Goal: Task Accomplishment & Management: Use online tool/utility

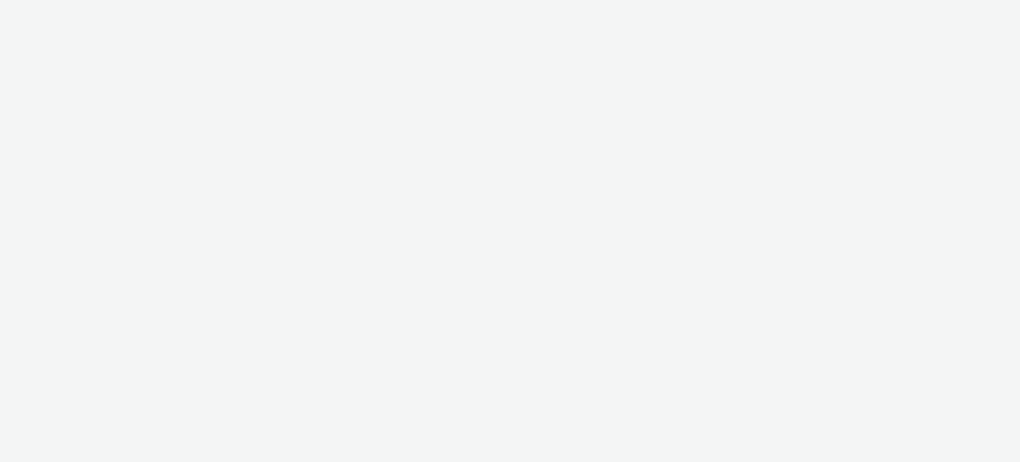
select select "ac009755-aa48-4799-8050-7a339a378eb8"
select select "79162ed7-0017-4339-93b0-3399b708648f"
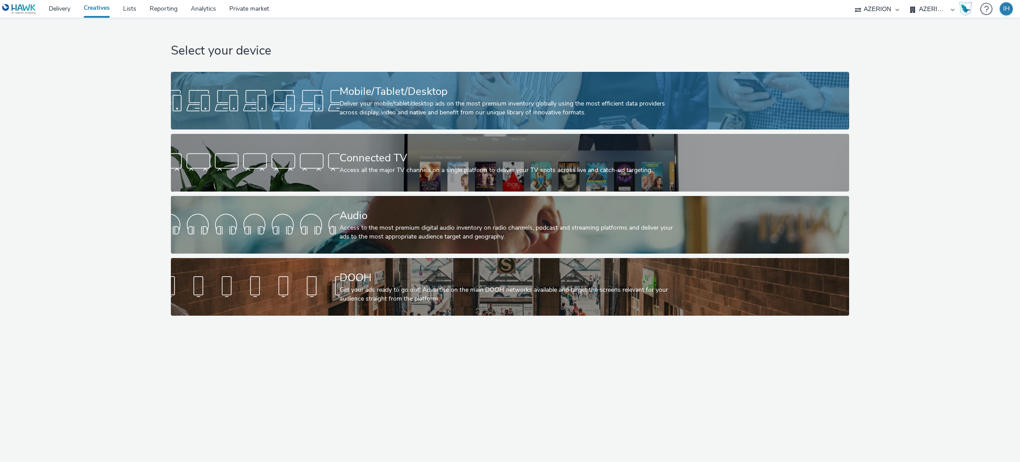
click at [456, 101] on div "Deliver your mobile/tablet/desktop ads on the most premium inventory globally u…" at bounding box center [509, 108] width 338 height 18
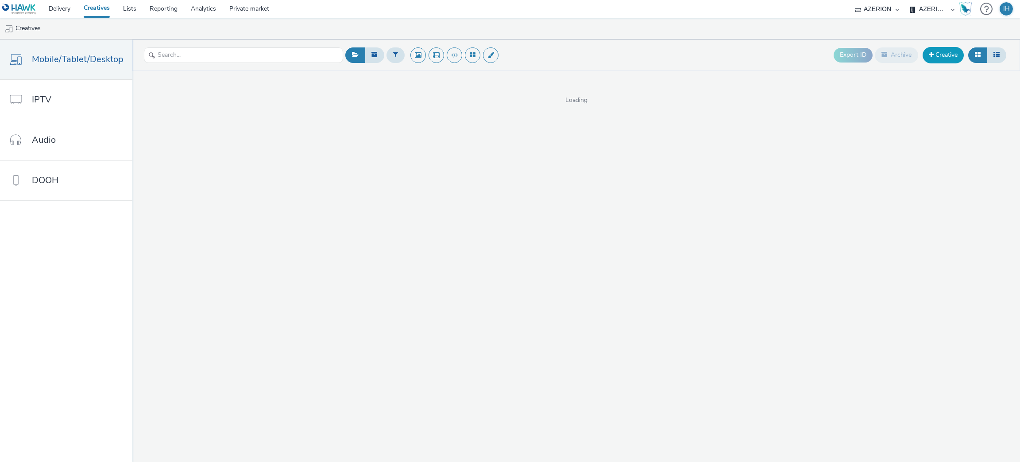
click at [940, 50] on link "Creative" at bounding box center [943, 55] width 41 height 16
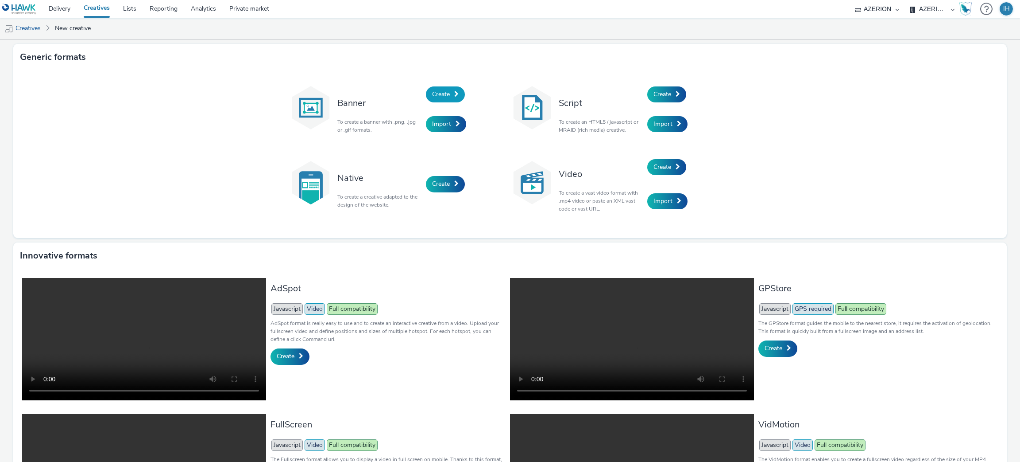
click at [445, 94] on span "Create" at bounding box center [441, 94] width 18 height 8
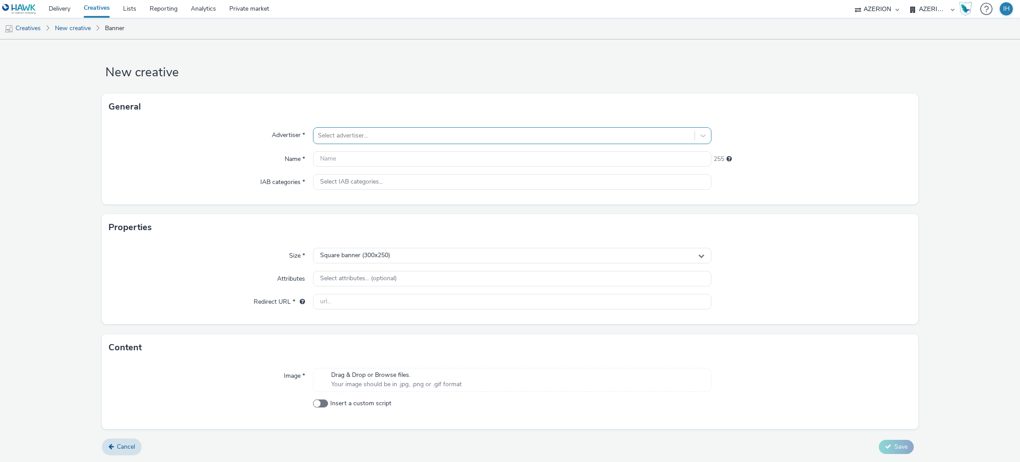
click at [439, 137] on div at bounding box center [504, 135] width 373 height 11
type input "spl"
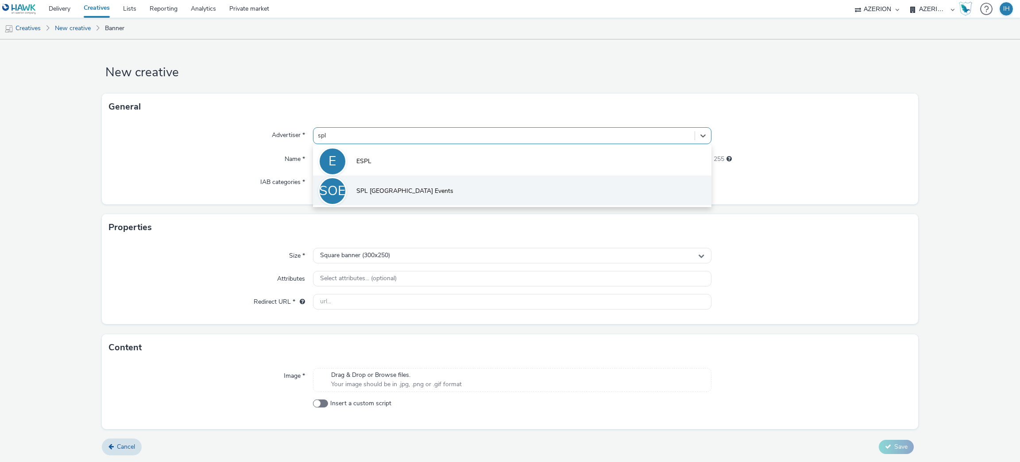
click at [437, 196] on li "SOE SPL [GEOGRAPHIC_DATA] Events" at bounding box center [512, 190] width 399 height 30
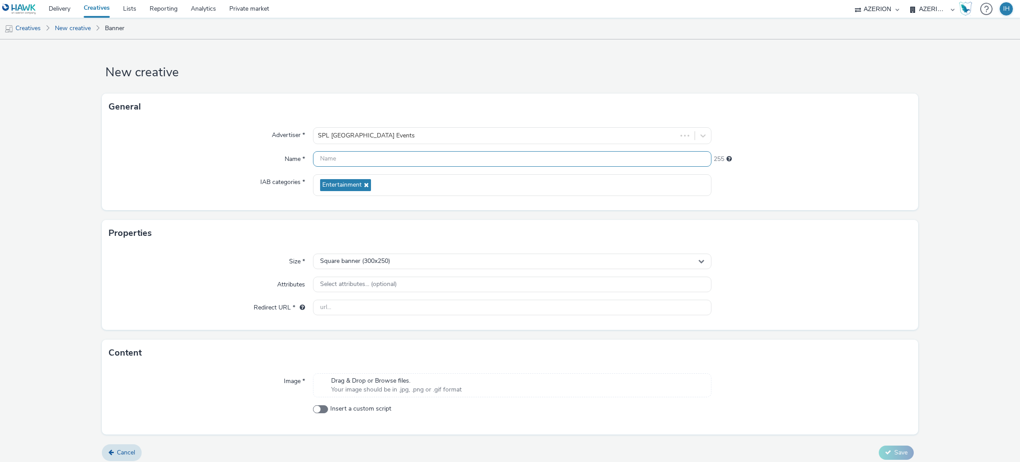
click at [389, 154] on input "text" at bounding box center [512, 159] width 399 height 16
paste input "FR_CMImedia_SPL [GEOGRAPHIC_DATA] Events_ FoiredesArts"
type input "FR_CMImedia_SPL [GEOGRAPHIC_DATA] Events_ FoiredesArts"
click at [393, 259] on div "Square banner (300x250)" at bounding box center [512, 261] width 399 height 16
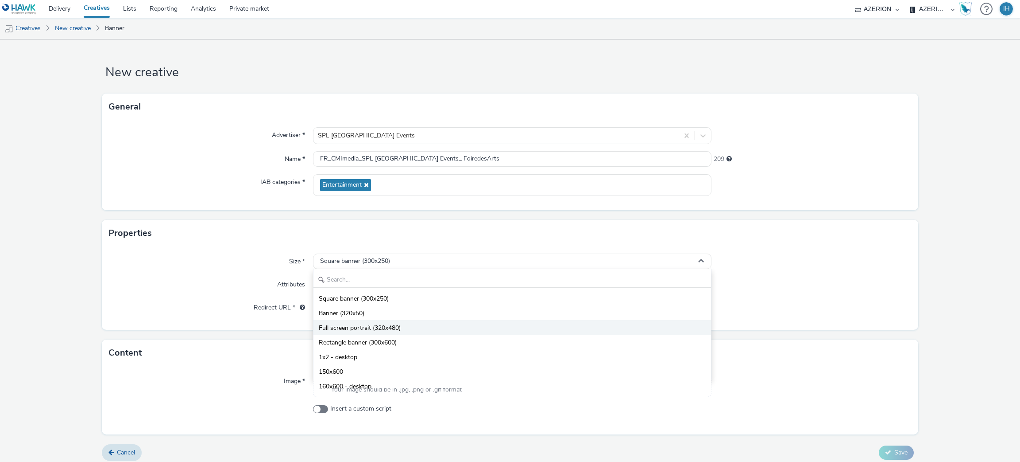
click at [398, 327] on li "Full screen portrait (320x480)" at bounding box center [513, 327] width 398 height 15
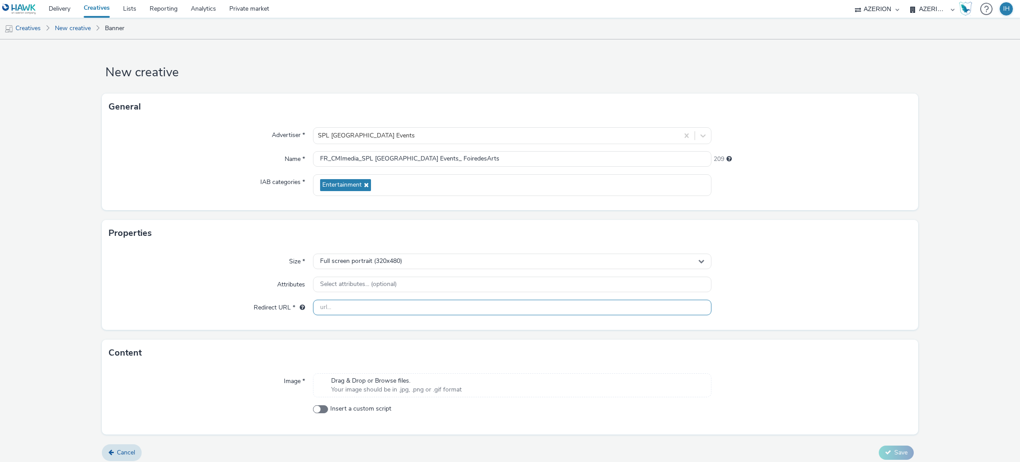
click at [375, 305] on input "text" at bounding box center [512, 307] width 399 height 16
drag, startPoint x: 487, startPoint y: 304, endPoint x: 490, endPoint y: 300, distance: 5.0
click at [487, 304] on input "text" at bounding box center [512, 307] width 399 height 16
paste input "[URL][DOMAIN_NAME]"
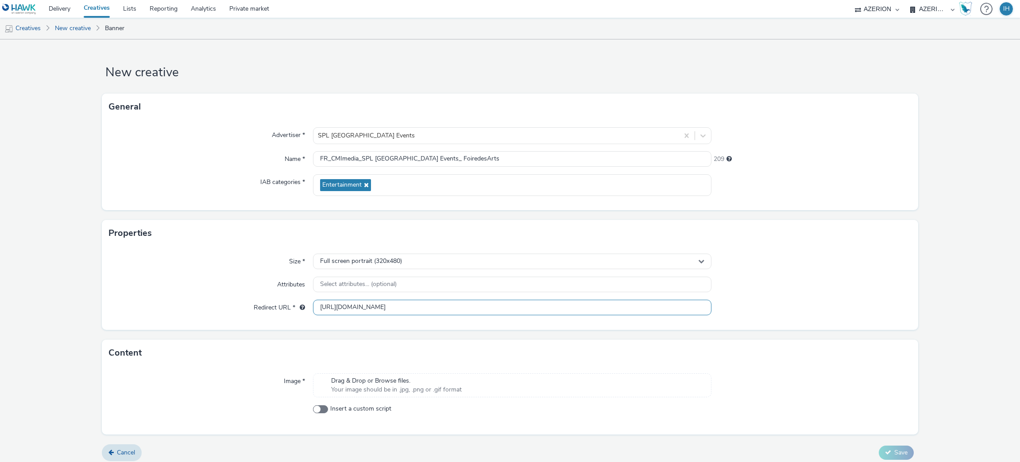
type input "[URL][DOMAIN_NAME]"
click at [831, 288] on div at bounding box center [811, 284] width 199 height 16
click at [374, 389] on span "Your image should be in .jpg, .png or .gif format" at bounding box center [396, 389] width 131 height 9
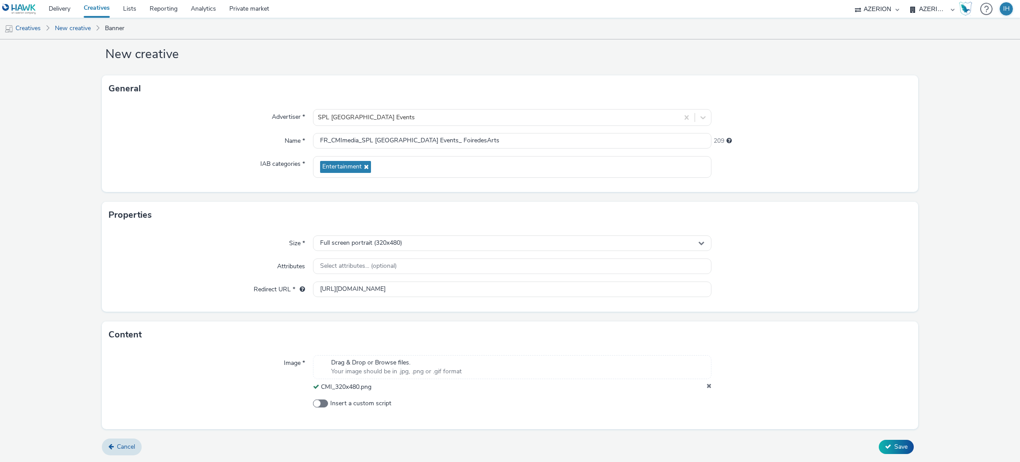
scroll to position [18, 0]
click at [892, 454] on button "Save" at bounding box center [896, 447] width 35 height 14
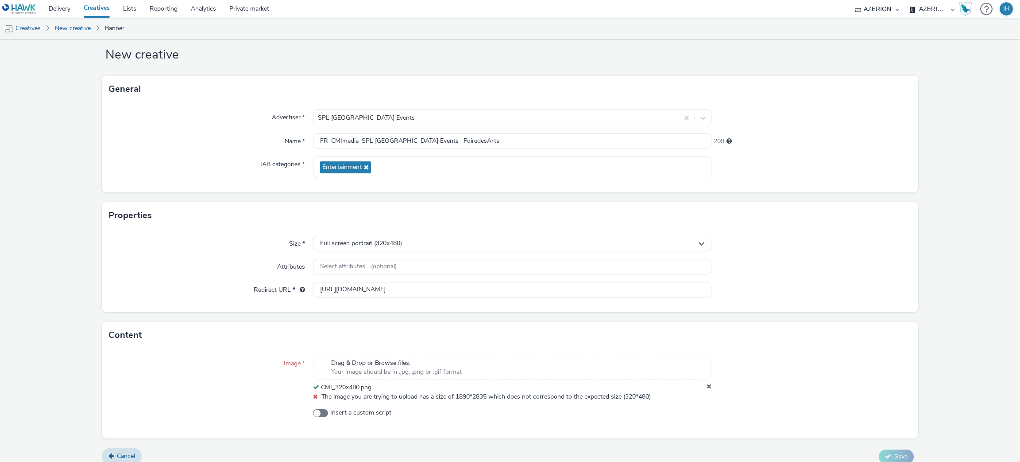
click at [707, 388] on icon at bounding box center [709, 387] width 5 height 9
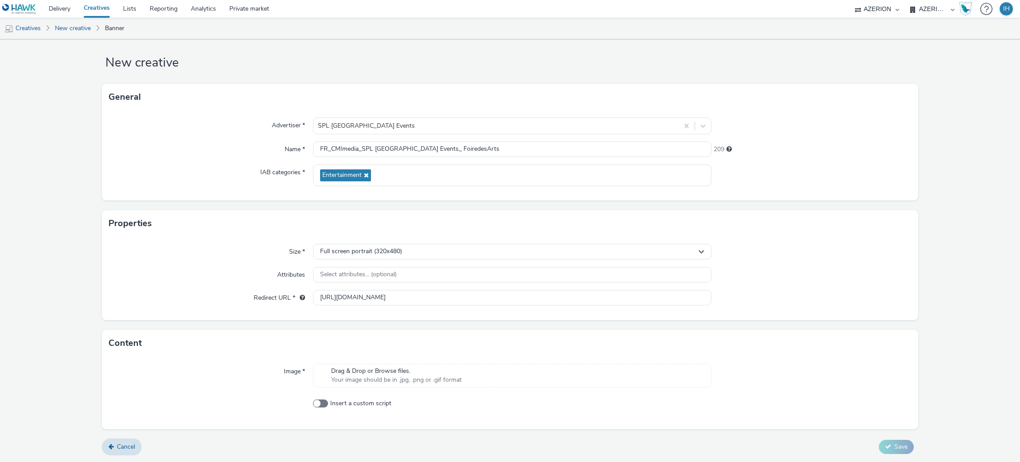
scroll to position [9, 0]
click at [608, 373] on div "Drag & Drop or Browse files. Your image should be in .jpg, .png or .gif format" at bounding box center [512, 376] width 399 height 24
click at [887, 450] on button "Save" at bounding box center [896, 456] width 35 height 14
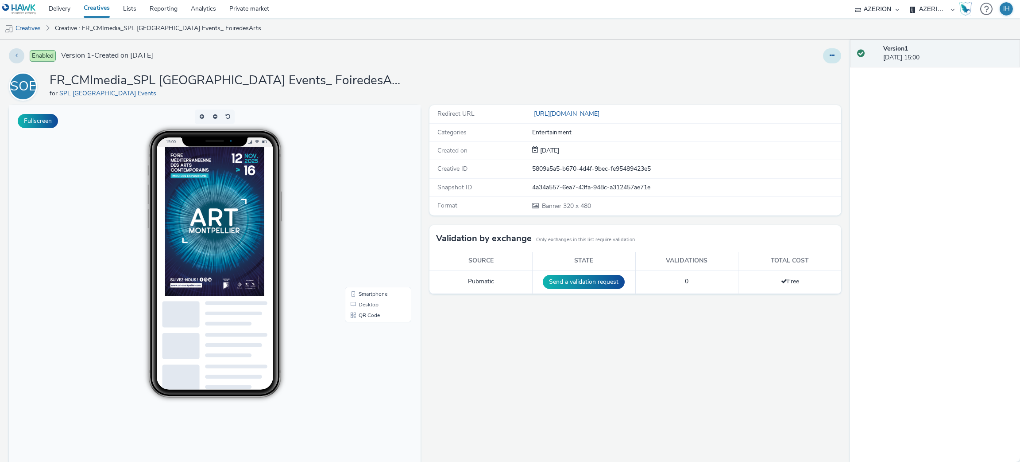
click at [830, 56] on icon at bounding box center [832, 55] width 5 height 6
click at [780, 79] on link "Edit" at bounding box center [808, 74] width 66 height 18
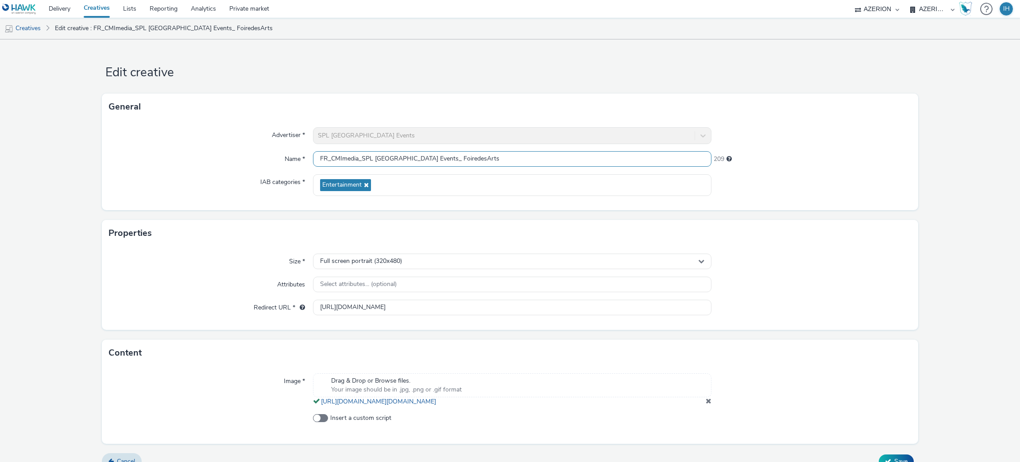
click at [552, 161] on input "FR_CMImedia_SPL [GEOGRAPHIC_DATA] Events_ FoiredesArts" at bounding box center [512, 159] width 399 height 16
type input "FR_CMImedia_SPL [GEOGRAPHIC_DATA] Events_ FoiredesArts - Interstitial"
click at [879, 454] on button "Save" at bounding box center [896, 461] width 35 height 14
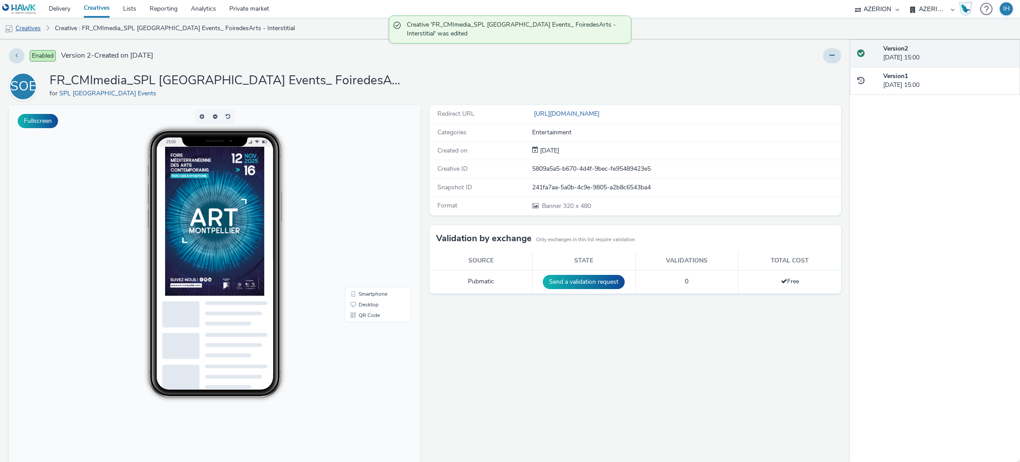
click at [30, 31] on link "Creatives" at bounding box center [22, 28] width 45 height 21
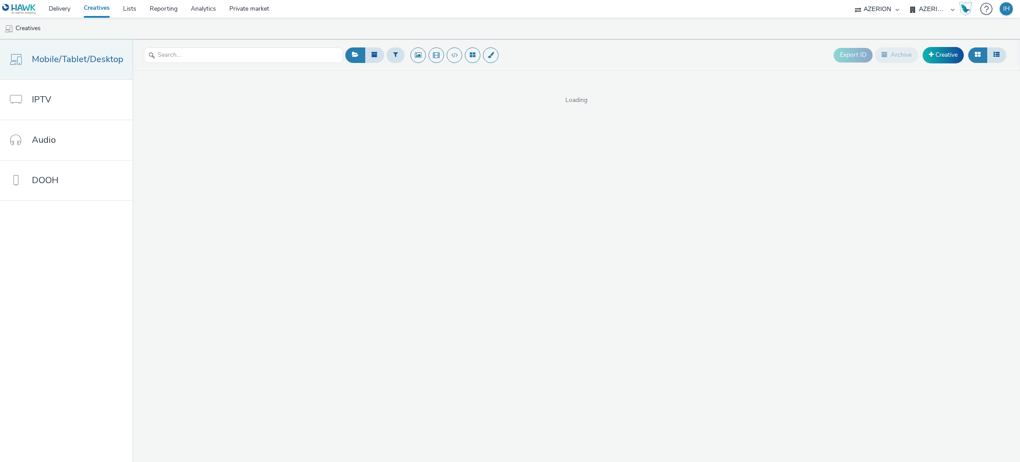
click at [85, 63] on span "Mobile/Tablet/Desktop" at bounding box center [78, 59] width 92 height 13
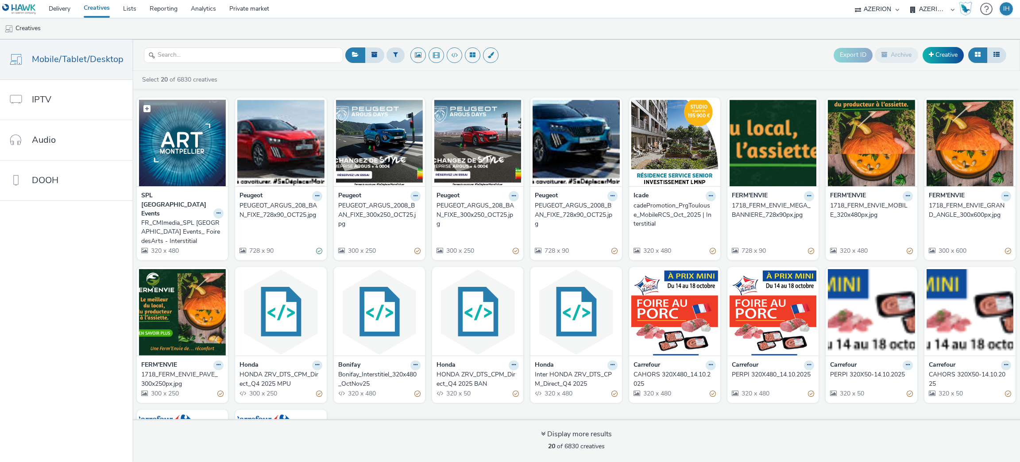
click at [192, 132] on img at bounding box center [182, 143] width 87 height 86
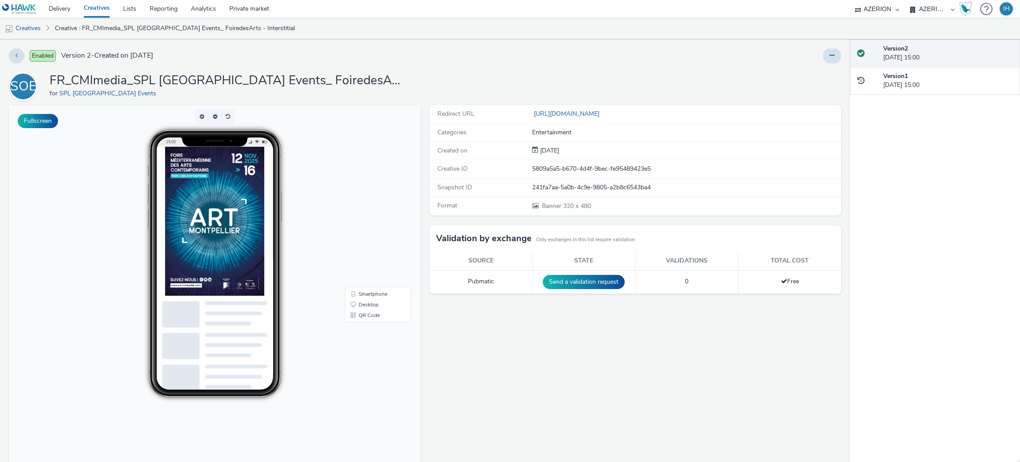
click at [135, 75] on h1 "FR_CMImedia_SPL [GEOGRAPHIC_DATA] Events_ FoiredesArts - Interstitial" at bounding box center [227, 80] width 354 height 17
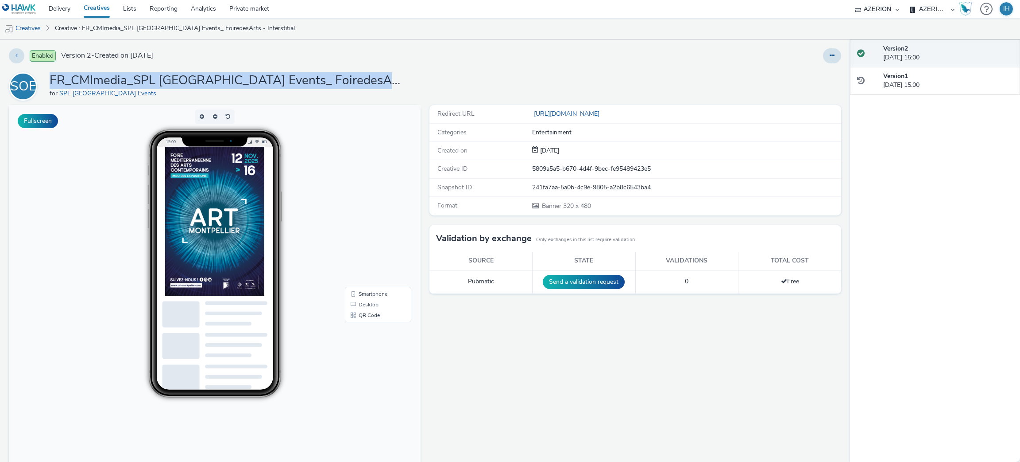
click at [135, 75] on h1 "FR_CMImedia_SPL [GEOGRAPHIC_DATA] Events_ FoiredesArts - Interstitial" at bounding box center [227, 80] width 354 height 17
copy h1 "FR_CMImedia_SPL [GEOGRAPHIC_DATA] Events_ FoiredesArts - Interstitial"
click at [39, 27] on link "Creatives" at bounding box center [22, 28] width 45 height 21
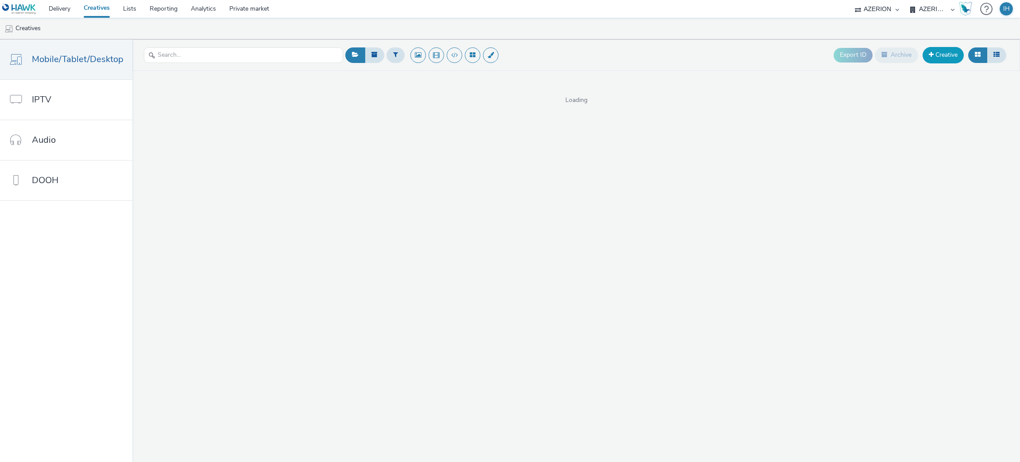
click at [932, 52] on span at bounding box center [931, 54] width 5 height 6
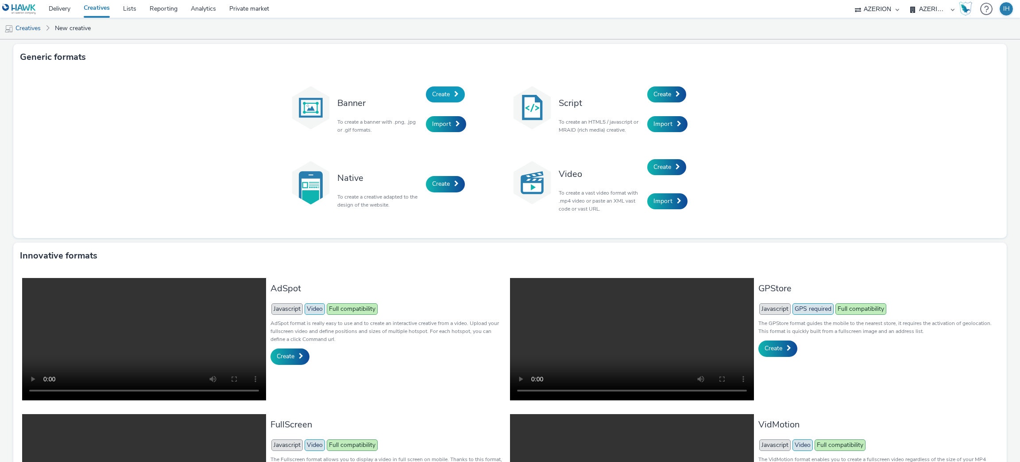
click at [440, 96] on span "Create" at bounding box center [441, 94] width 18 height 8
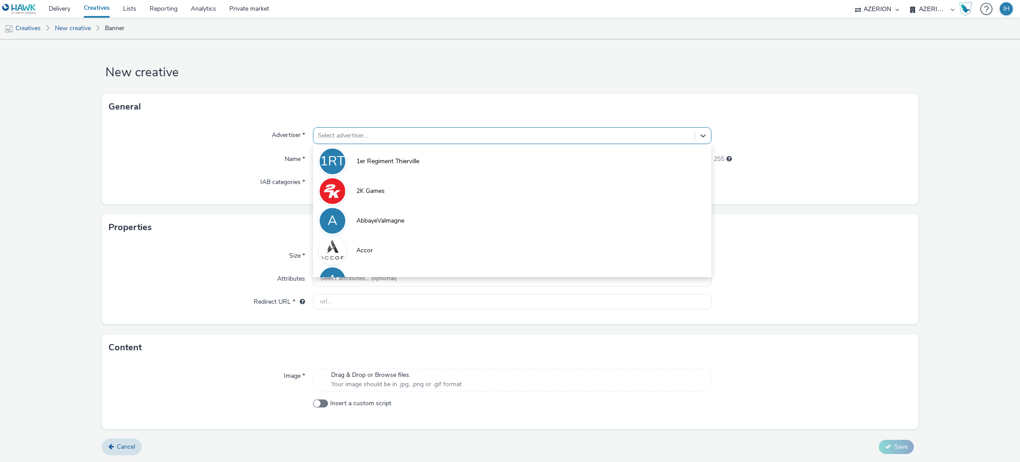
click at [474, 137] on div at bounding box center [504, 135] width 373 height 11
type input "spl"
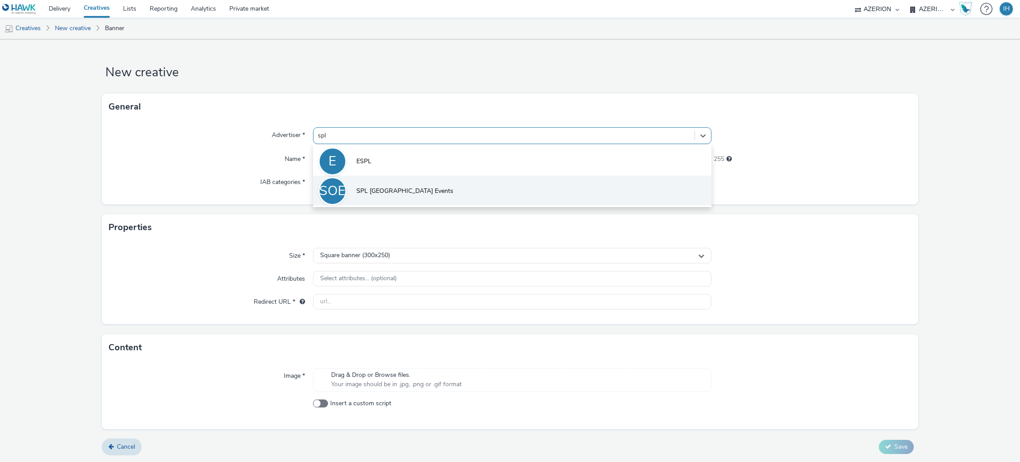
click at [453, 185] on li "SOE SPL [GEOGRAPHIC_DATA] Events" at bounding box center [512, 190] width 399 height 30
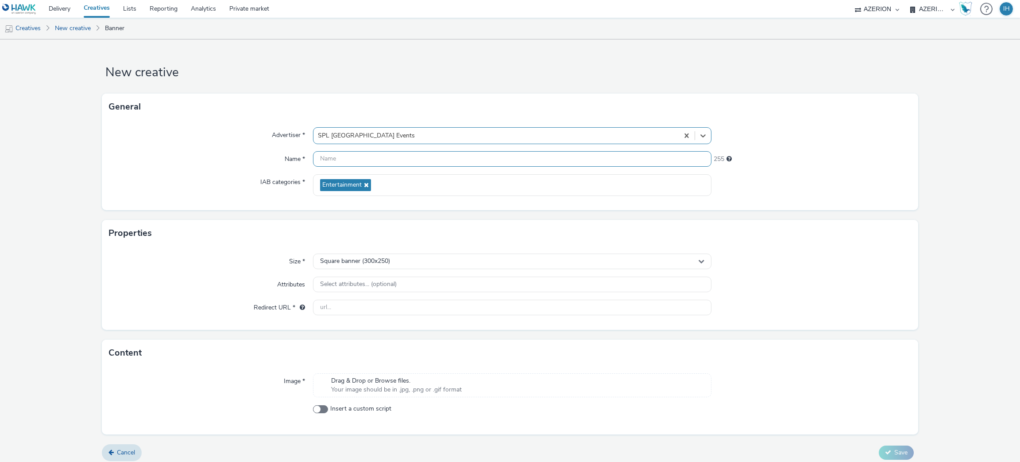
click at [427, 153] on input "text" at bounding box center [512, 159] width 399 height 16
paste input "FR_CMImedia_SPL [GEOGRAPHIC_DATA] Events_ FoiredesArts - Interstitial"
click at [480, 167] on div "FR_CMImedia_SPL [GEOGRAPHIC_DATA] Events_ FoiredesArts - Interstitial" at bounding box center [512, 159] width 399 height 16
click at [474, 158] on input "FR_CMImedia_SPL [GEOGRAPHIC_DATA] Events_ FoiredesArts - Interstitial" at bounding box center [512, 159] width 399 height 16
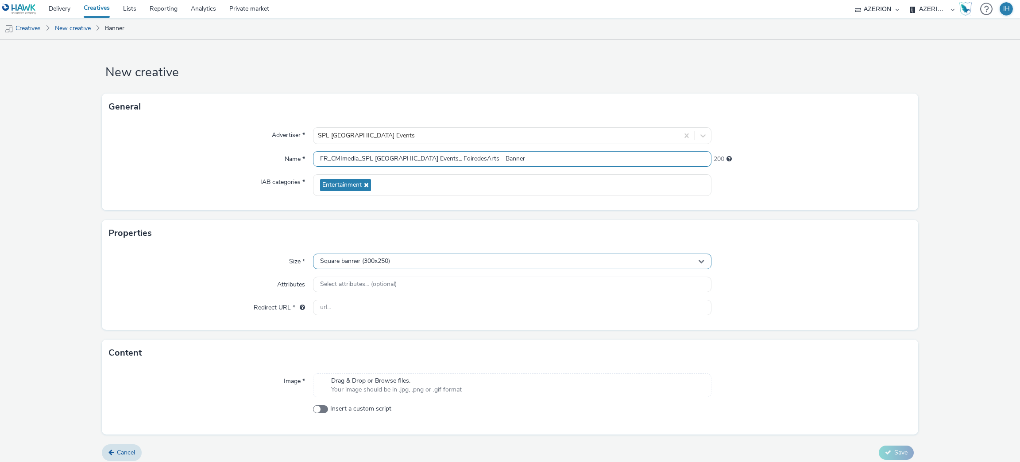
type input "FR_CMImedia_SPL [GEOGRAPHIC_DATA] Events_ FoiredesArts - Banner"
click at [362, 259] on span "Square banner (300x250)" at bounding box center [355, 261] width 70 height 8
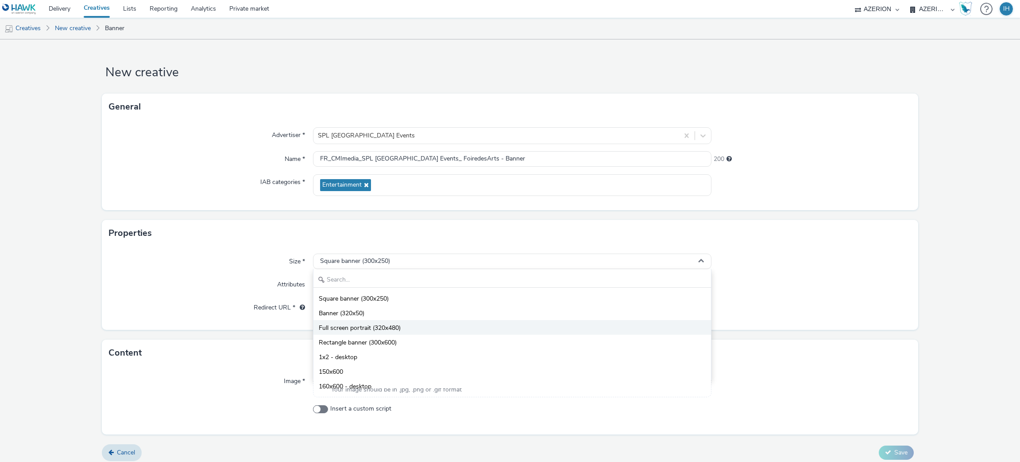
click at [397, 329] on span "Full screen portrait (320x480)" at bounding box center [360, 327] width 82 height 9
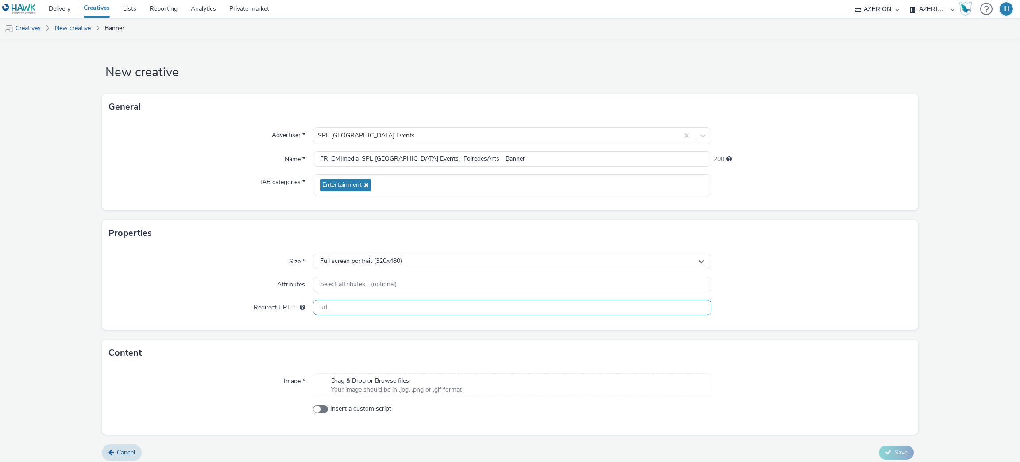
click at [365, 306] on input "text" at bounding box center [512, 307] width 399 height 16
paste input "[URL][DOMAIN_NAME]"
type input "[URL][DOMAIN_NAME]"
click at [378, 386] on span "Your image should be in .jpg, .png or .gif format" at bounding box center [396, 389] width 131 height 9
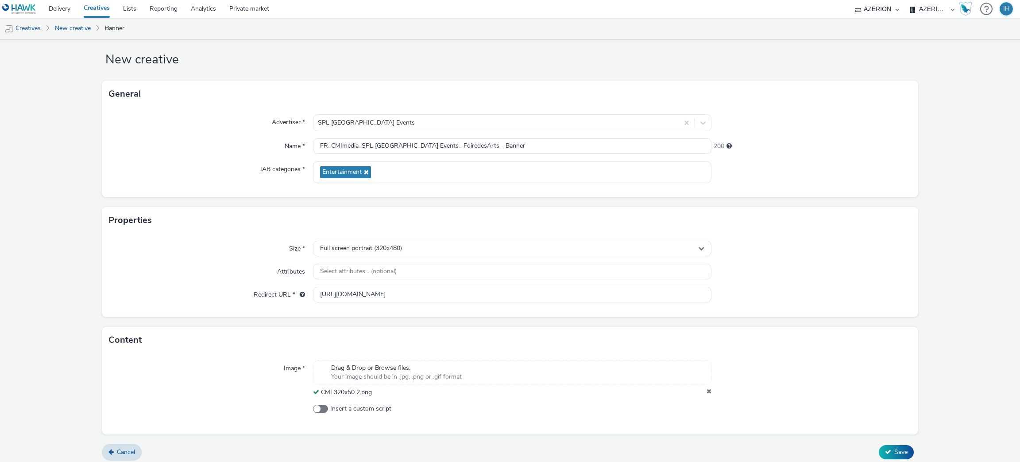
scroll to position [18, 0]
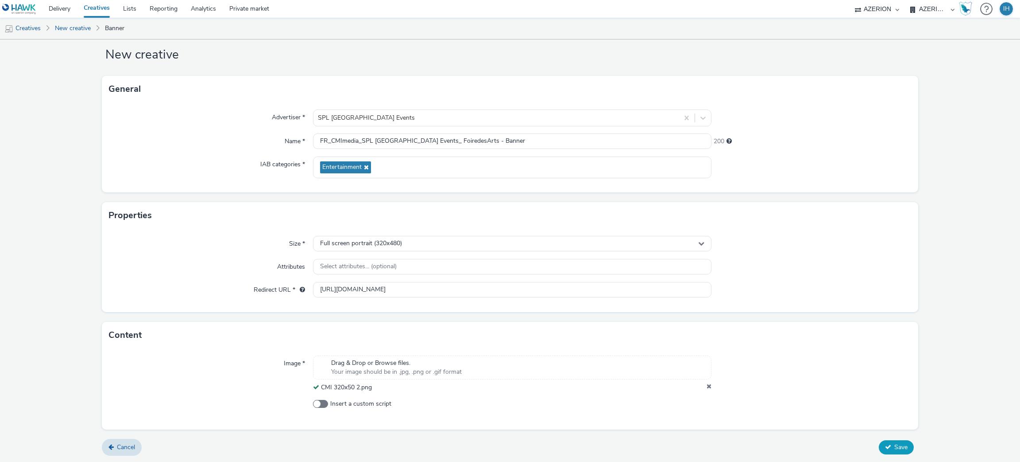
click at [895, 445] on span "Save" at bounding box center [901, 446] width 13 height 8
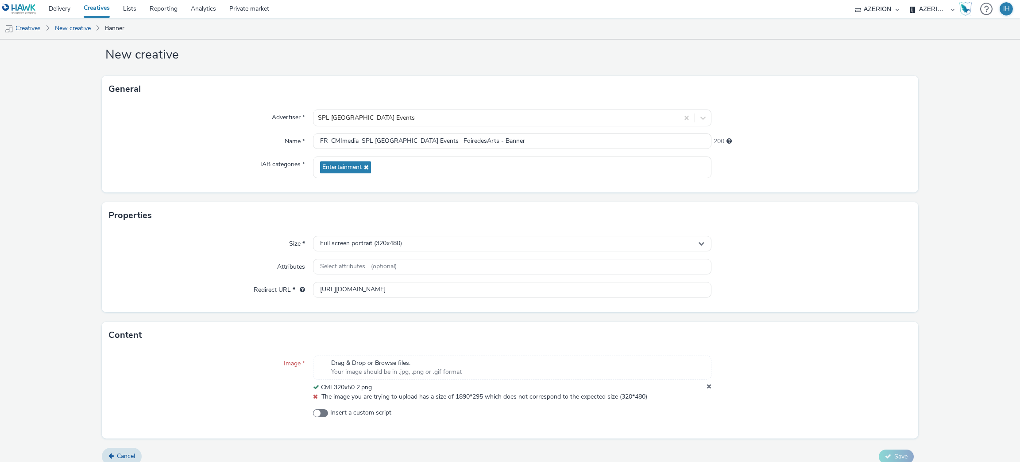
click at [712, 386] on div at bounding box center [811, 378] width 199 height 46
click at [707, 387] on icon at bounding box center [709, 387] width 5 height 9
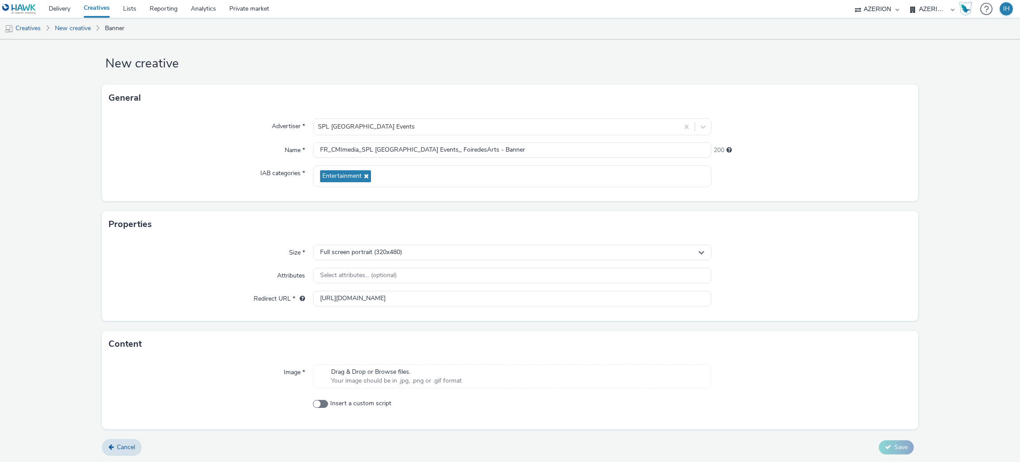
click at [483, 386] on div "Drag & Drop or Browse files. Your image should be in .jpg, .png or .gif format" at bounding box center [512, 376] width 399 height 24
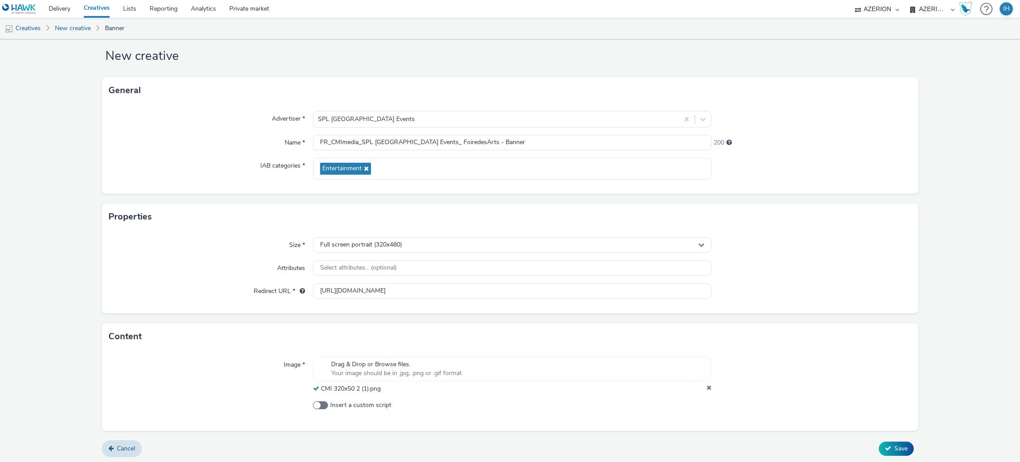
scroll to position [18, 0]
click at [895, 446] on span "Save" at bounding box center [901, 446] width 13 height 8
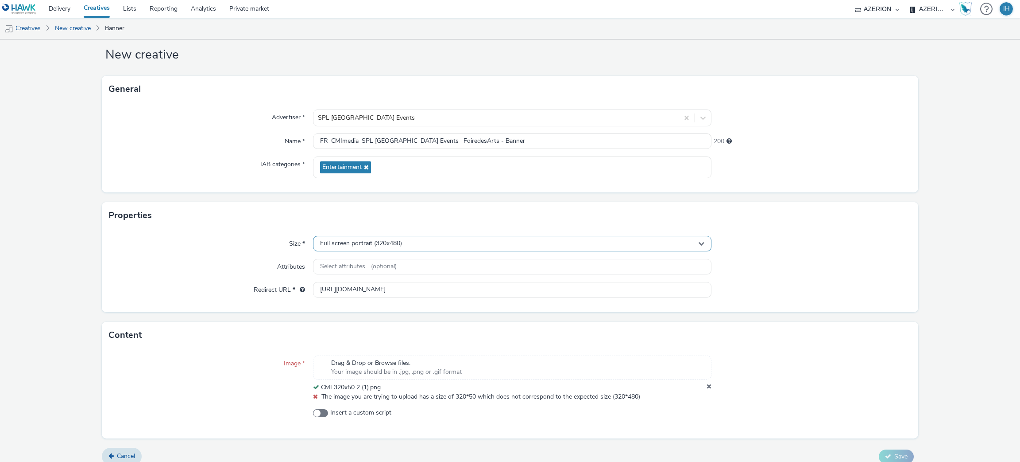
click at [384, 240] on span "Full screen portrait (320x480)" at bounding box center [361, 244] width 82 height 8
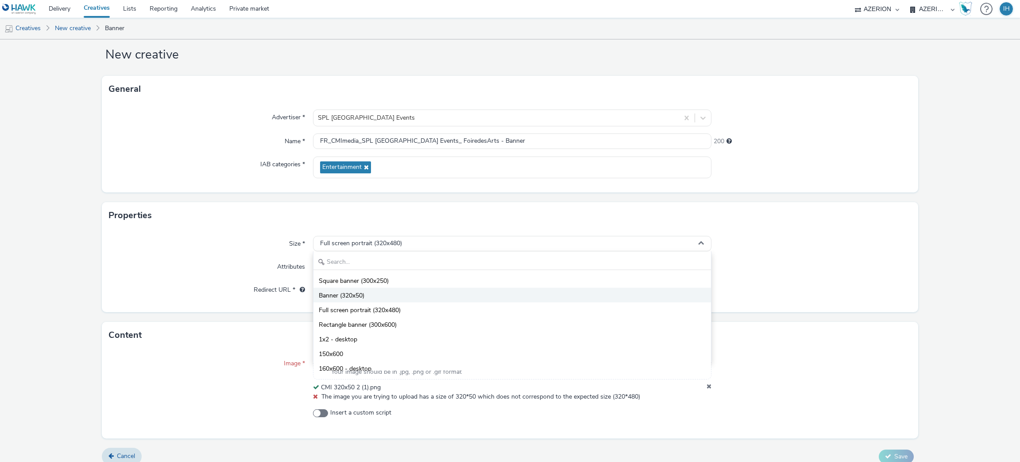
click at [384, 292] on li "Banner (320x50)" at bounding box center [513, 294] width 398 height 15
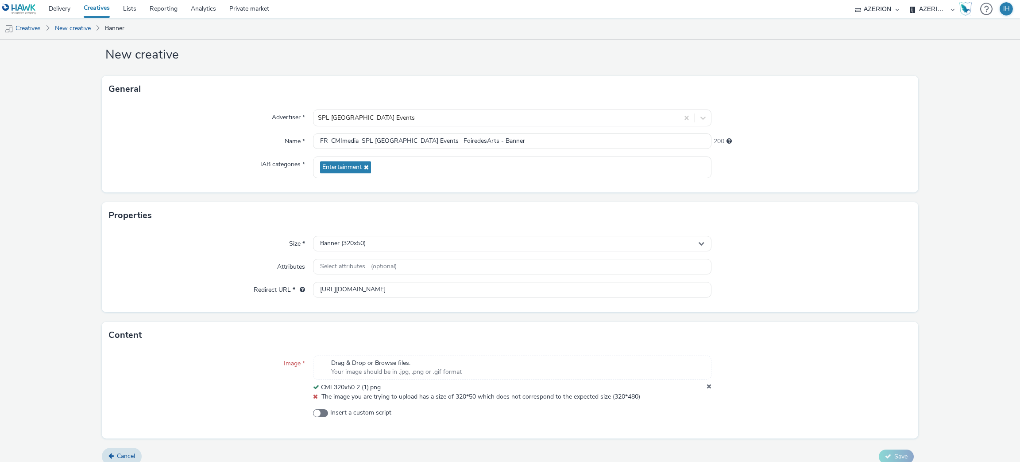
click at [707, 388] on icon at bounding box center [709, 387] width 5 height 9
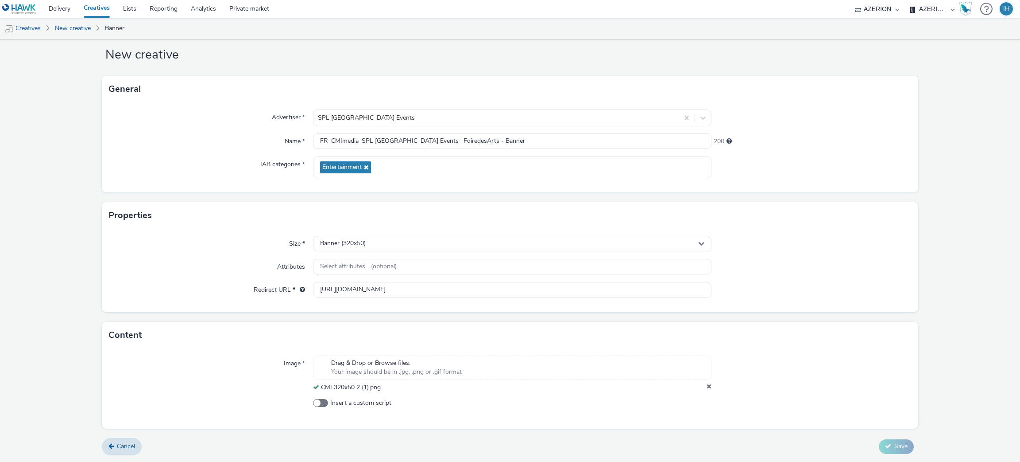
scroll to position [9, 0]
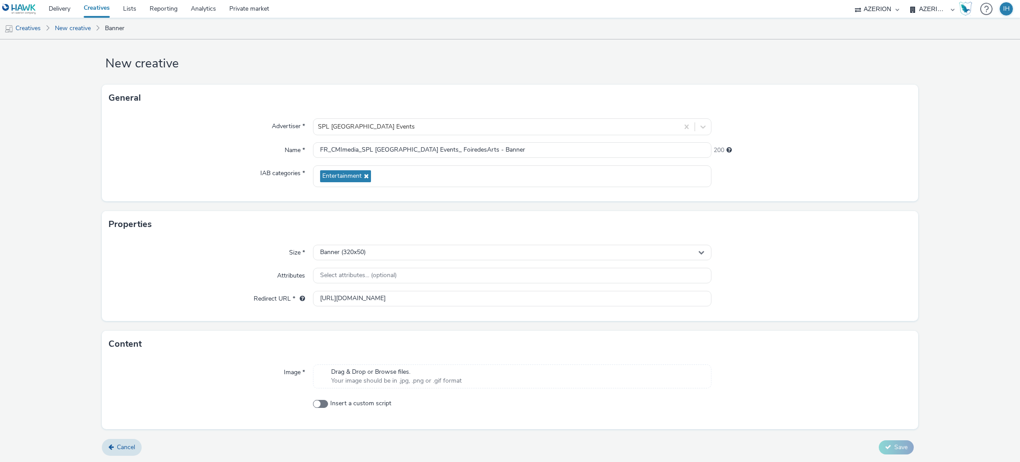
click at [485, 368] on div "Drag & Drop or Browse files. Your image should be in .jpg, .png or .gif format" at bounding box center [512, 376] width 399 height 24
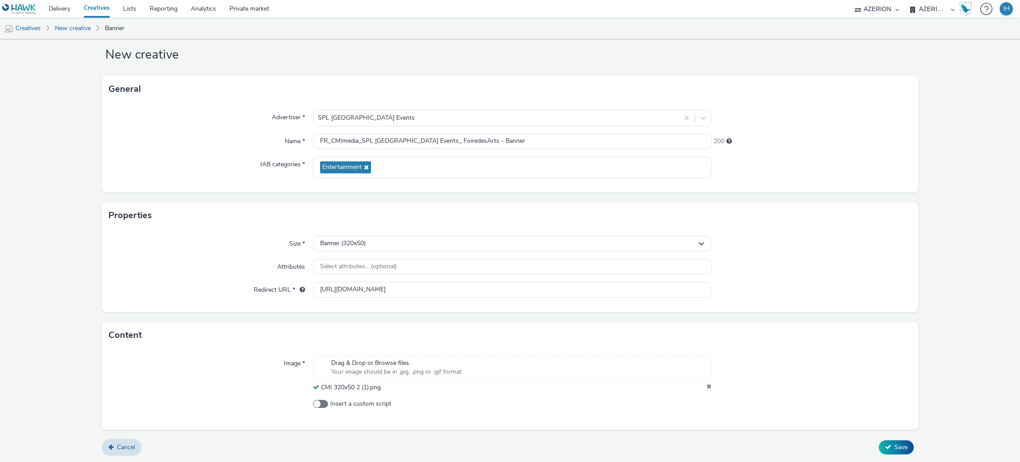
click at [896, 437] on form "New creative General Advertiser * SPL Occitanie Events Name * FR_CMImedia_SPL […" at bounding box center [510, 242] width 1020 height 440
click at [894, 438] on form "New creative General Advertiser * SPL Occitanie Events Name * FR_CMImedia_SPL […" at bounding box center [510, 242] width 1020 height 440
click at [895, 442] on span "Save" at bounding box center [901, 446] width 13 height 8
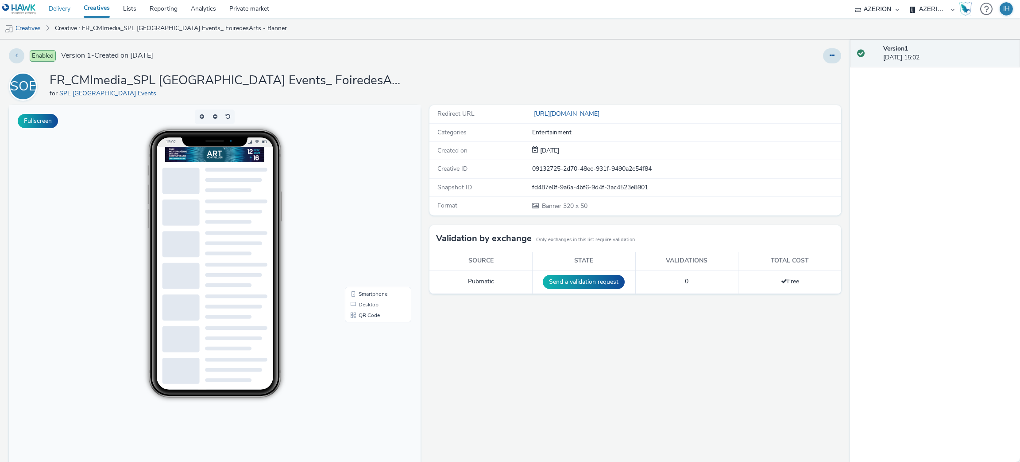
click at [70, 12] on link "Delivery" at bounding box center [59, 9] width 35 height 18
